Goal: Use online tool/utility: Use online tool/utility

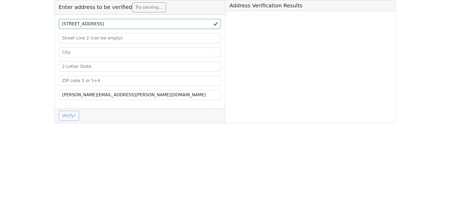
type input "[STREET_ADDRESS]"
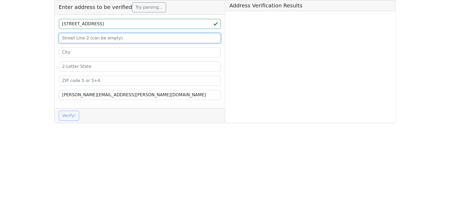
click at [87, 40] on input at bounding box center [140, 38] width 162 height 10
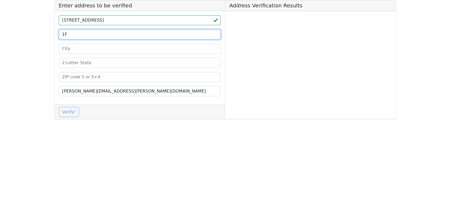
type input "1F"
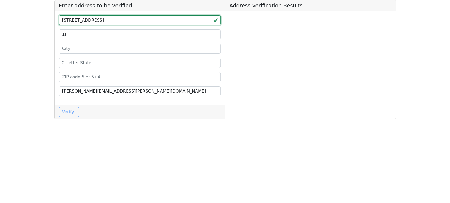
click at [136, 20] on input "[STREET_ADDRESS]" at bounding box center [140, 20] width 162 height 10
type input "[STREET_ADDRESS]"
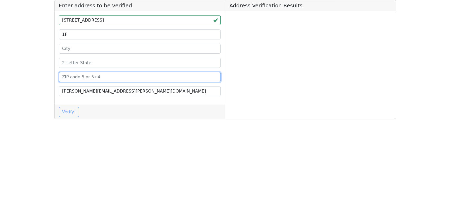
click at [78, 77] on input at bounding box center [140, 77] width 162 height 10
paste input "77084"
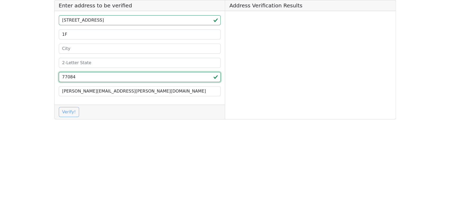
type input "77084"
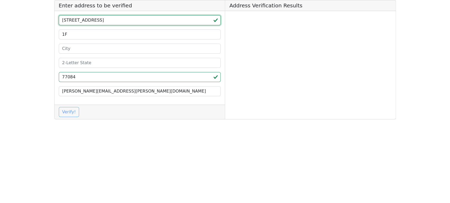
click at [126, 22] on input "[STREET_ADDRESS]" at bounding box center [140, 20] width 162 height 10
type input "[STREET_ADDRESS][PERSON_NAME]"
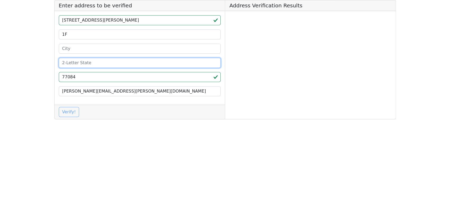
click at [72, 62] on input at bounding box center [140, 63] width 162 height 10
paste input "[GEOGRAPHIC_DATA]"
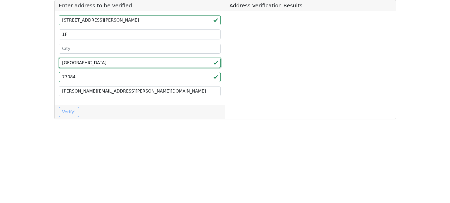
type input "[GEOGRAPHIC_DATA]"
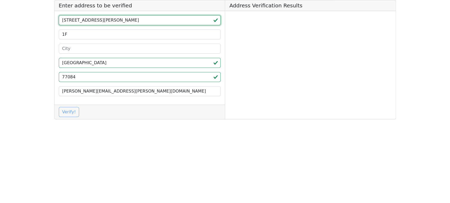
click at [107, 20] on input "[STREET_ADDRESS][PERSON_NAME]" at bounding box center [140, 20] width 162 height 10
drag, startPoint x: 107, startPoint y: 20, endPoint x: 107, endPoint y: 22, distance: 2.6
click at [107, 20] on input "[STREET_ADDRESS][PERSON_NAME]" at bounding box center [140, 20] width 162 height 10
type input "[STREET_ADDRESS]"
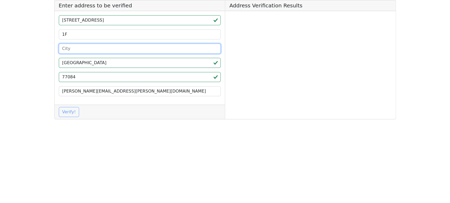
click at [76, 48] on input at bounding box center [140, 49] width 162 height 10
paste input "[GEOGRAPHIC_DATA]"
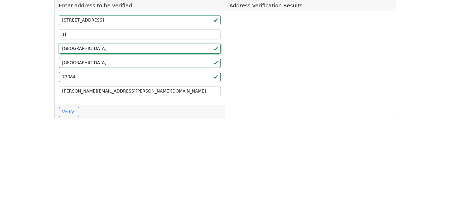
type input "[GEOGRAPHIC_DATA]"
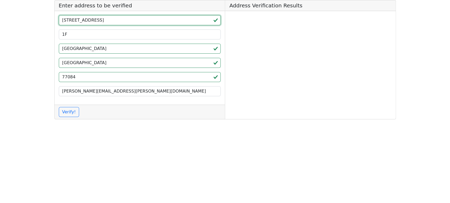
click at [105, 21] on input "[STREET_ADDRESS]" at bounding box center [140, 20] width 162 height 10
type input "[STREET_ADDRESS]"
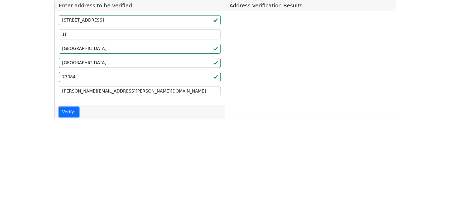
click at [69, 110] on button "Verify!" at bounding box center [69, 112] width 21 height 10
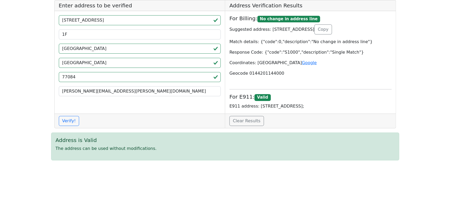
drag, startPoint x: 256, startPoint y: 106, endPoint x: 339, endPoint y: 107, distance: 83.0
click at [340, 107] on p "E911 address: [STREET_ADDRESS];" at bounding box center [310, 106] width 162 height 6
copy p "[STREET_ADDRESS]"
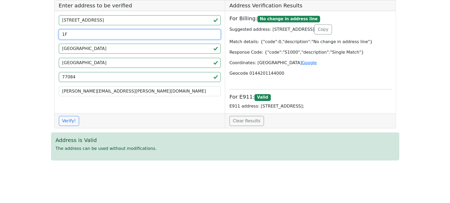
click at [107, 33] on input "1F" at bounding box center [140, 35] width 162 height 10
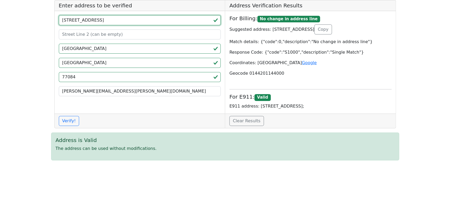
click at [131, 22] on input "[STREET_ADDRESS]" at bounding box center [140, 20] width 162 height 10
paste input "1F"
type input "[STREET_ADDRESS]"
click at [71, 120] on button "Verify!" at bounding box center [69, 121] width 21 height 10
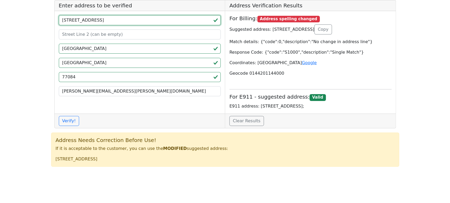
drag, startPoint x: 112, startPoint y: 20, endPoint x: 101, endPoint y: 20, distance: 10.8
click at [101, 20] on input "[STREET_ADDRESS]" at bounding box center [140, 20] width 162 height 10
type input "[STREET_ADDRESS]"
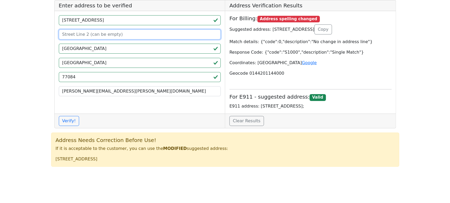
click at [78, 34] on input at bounding box center [140, 35] width 162 height 10
paste input "1F"
click at [63, 35] on input "1F" at bounding box center [140, 35] width 162 height 10
type input "1F"
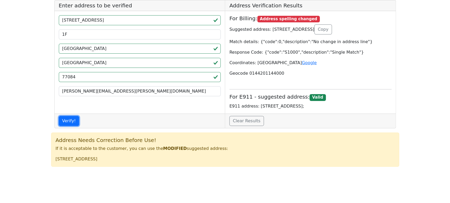
click at [71, 121] on button "Verify!" at bounding box center [69, 121] width 21 height 10
